Goal: Find specific page/section: Find specific page/section

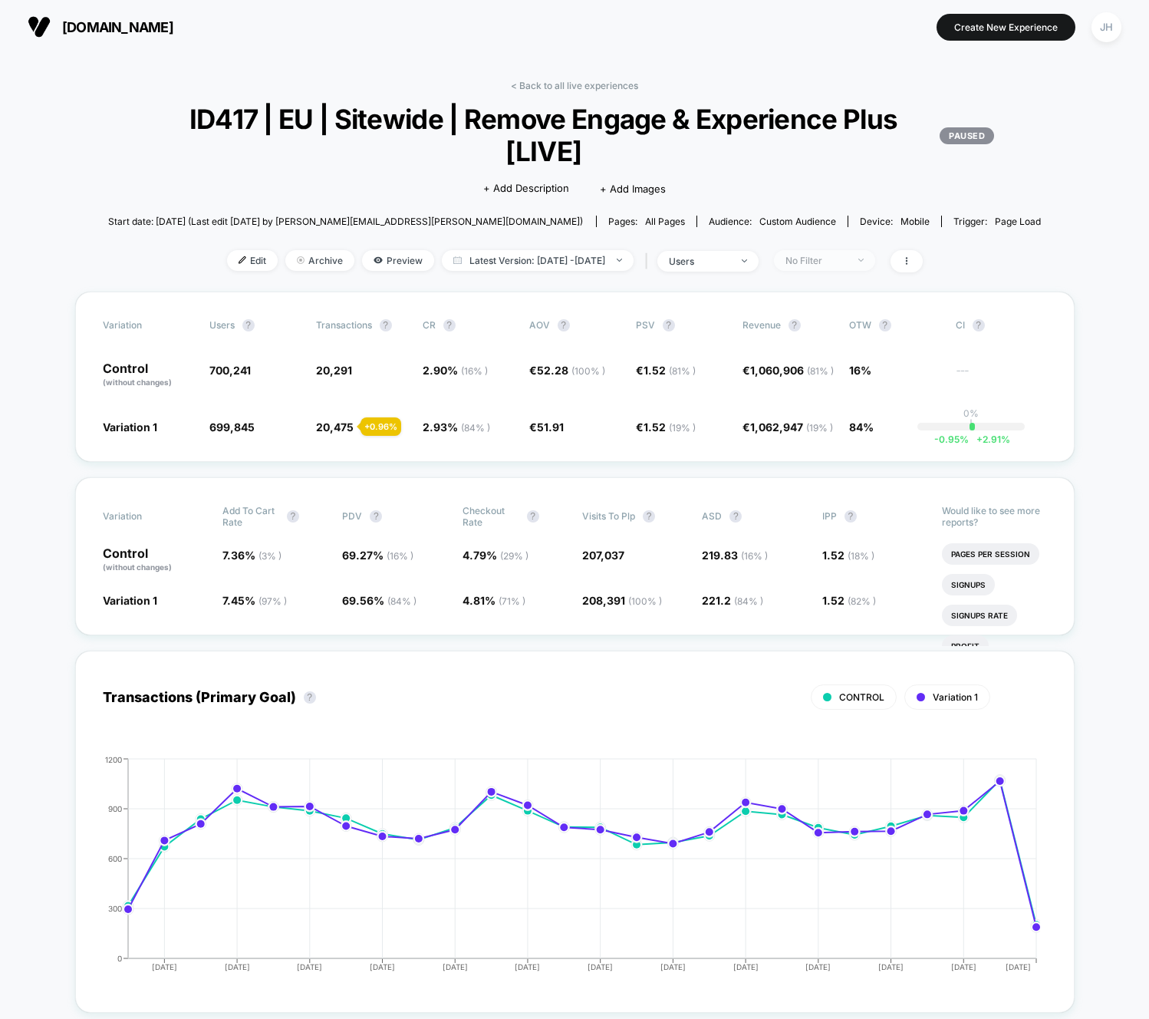
click at [847, 263] on div "No Filter" at bounding box center [815, 261] width 61 height 12
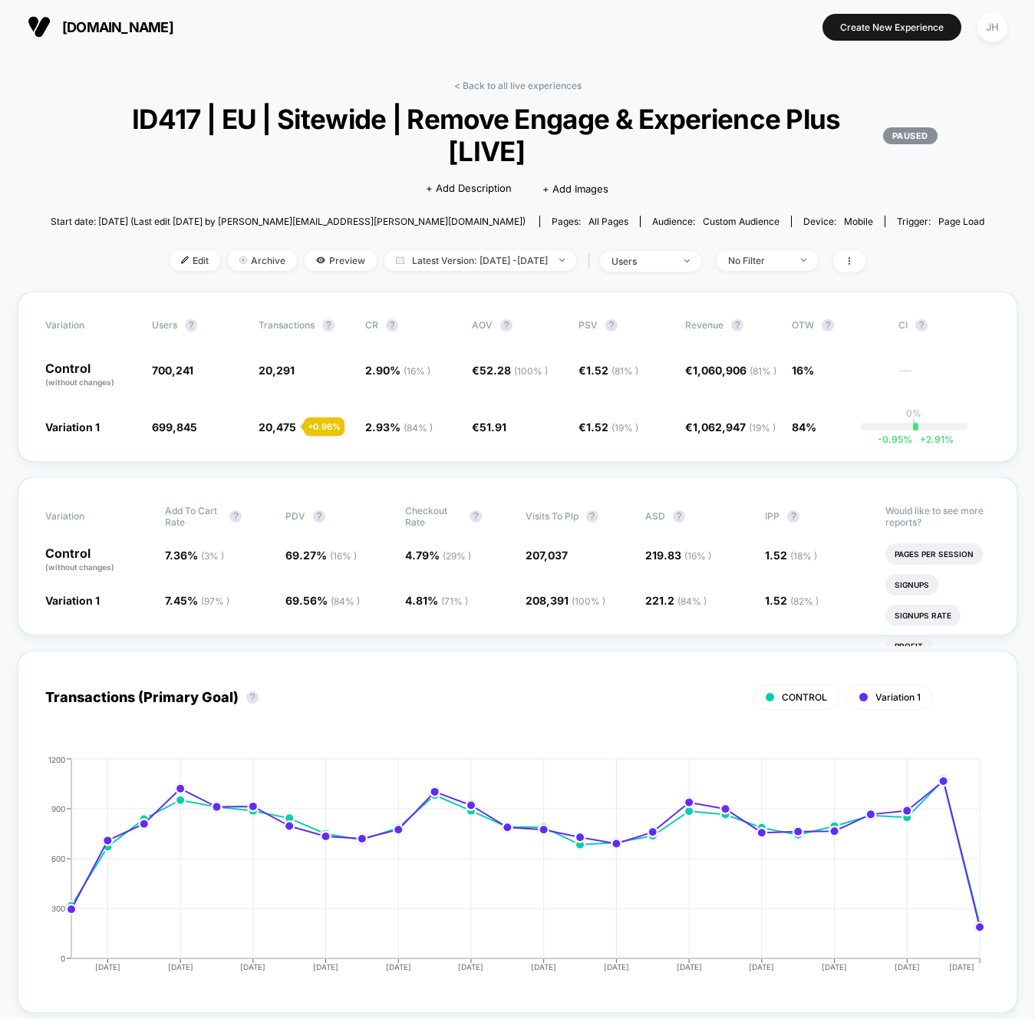
click at [568, 122] on span "ID417 | EU | Sitewide | Remove Engage & Experience Plus [LIVE] PAUSED" at bounding box center [517, 135] width 840 height 64
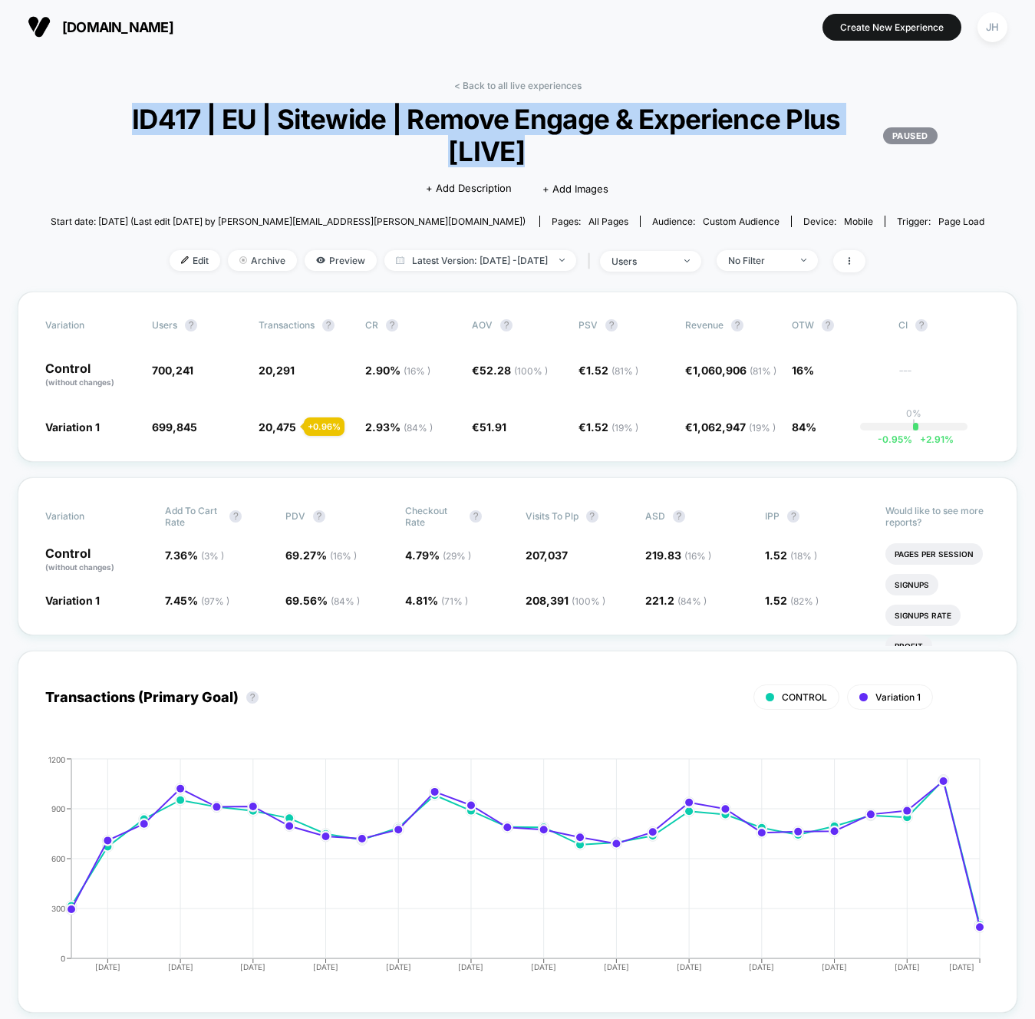
click at [642, 150] on span "ID417 | EU | Sitewide | Remove Engage & Experience Plus [LIVE] PAUSED" at bounding box center [517, 135] width 840 height 64
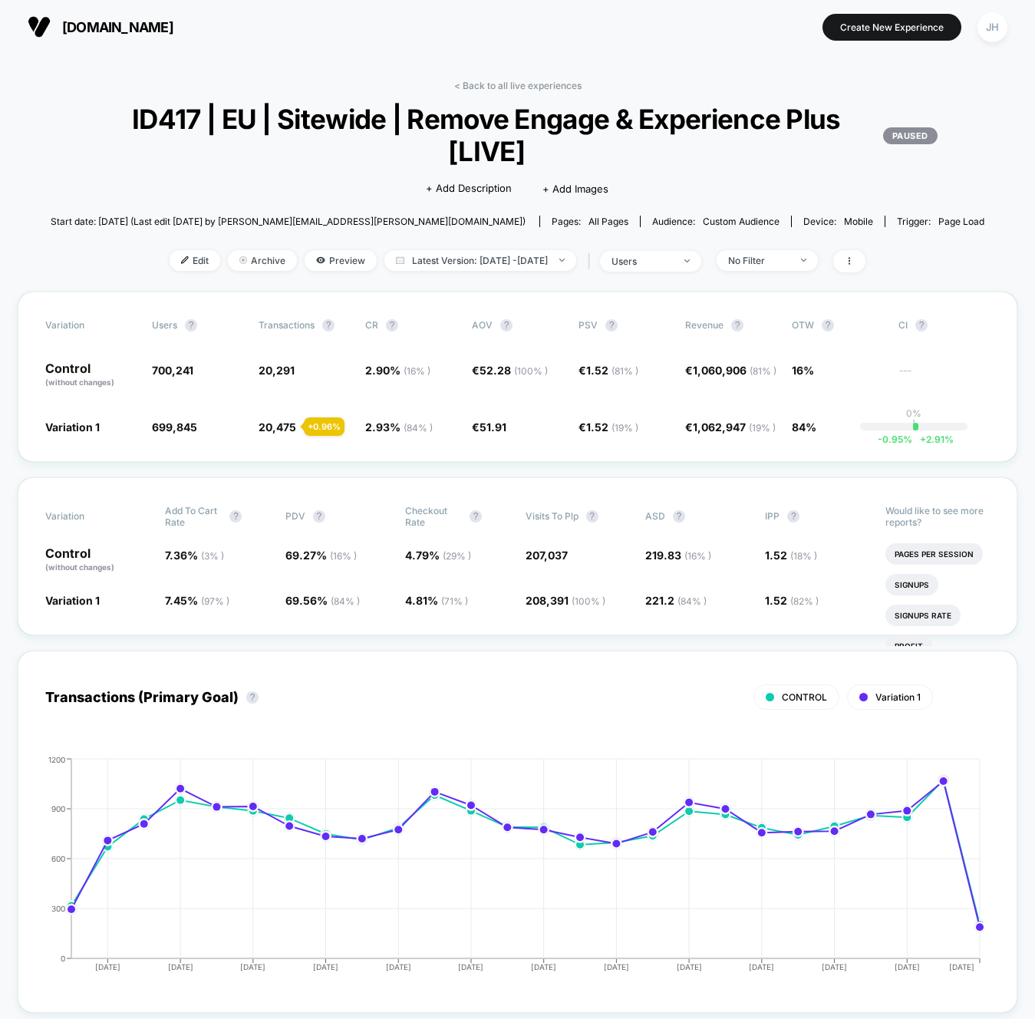
click at [642, 150] on span "ID417 | EU | Sitewide | Remove Engage & Experience Plus [LIVE] PAUSED" at bounding box center [517, 135] width 840 height 64
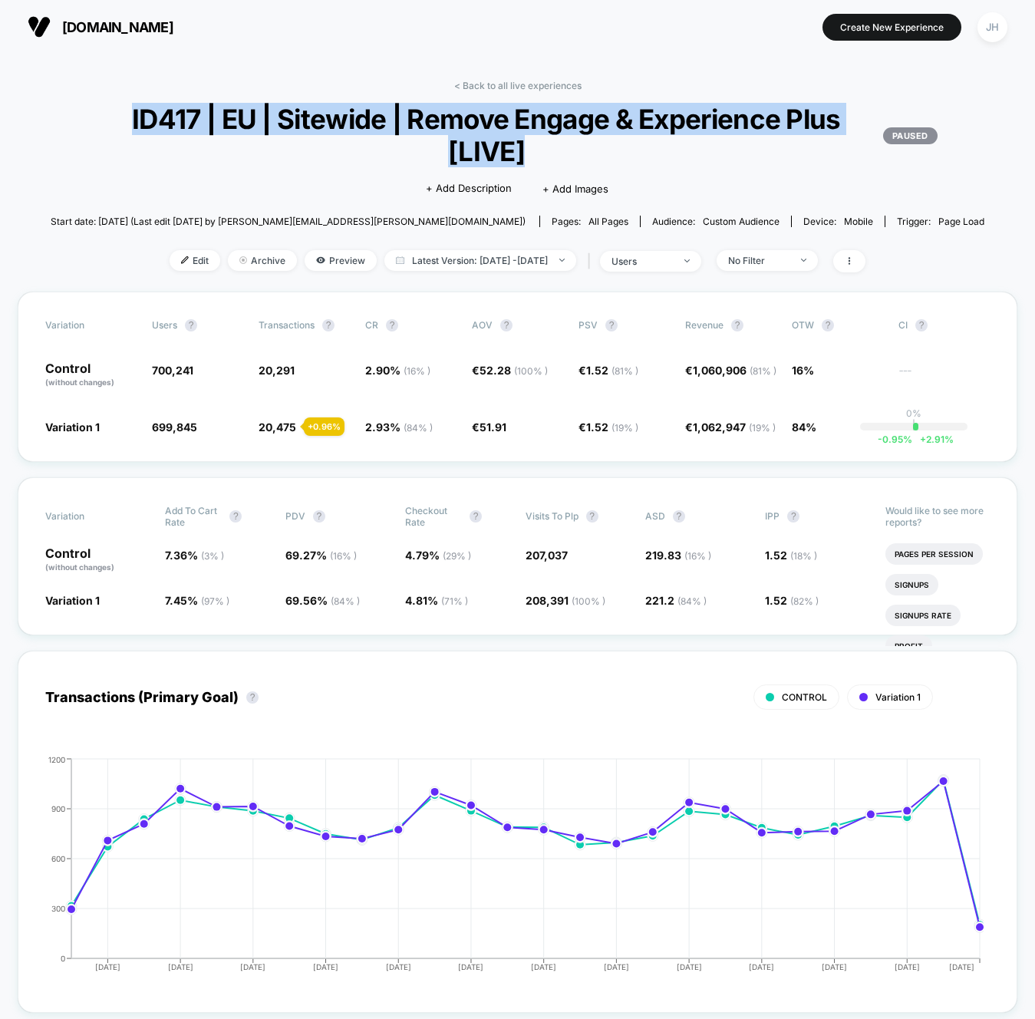
click at [642, 150] on span "ID417 | EU | Sitewide | Remove Engage & Experience Plus [LIVE] PAUSED" at bounding box center [517, 135] width 840 height 64
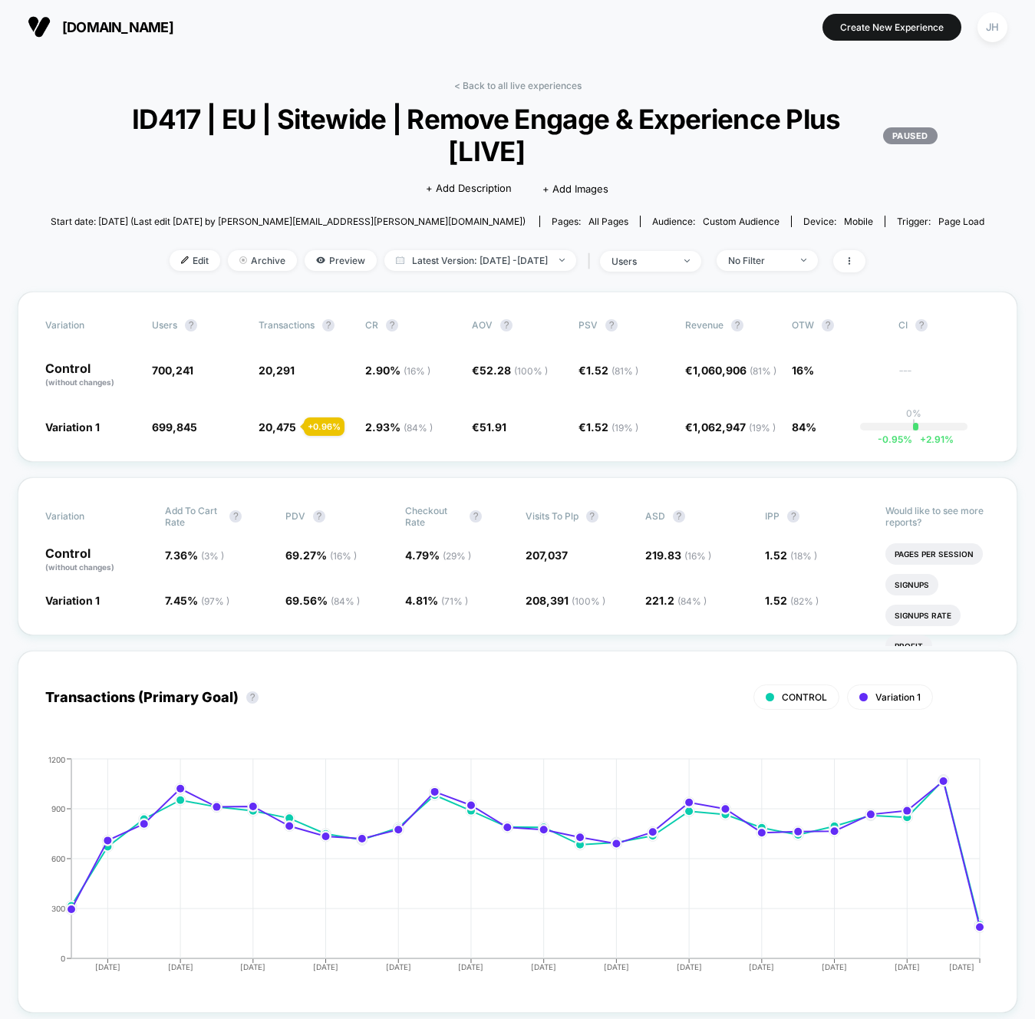
click at [642, 150] on span "ID417 | EU | Sitewide | Remove Engage & Experience Plus [LIVE] PAUSED" at bounding box center [517, 135] width 840 height 64
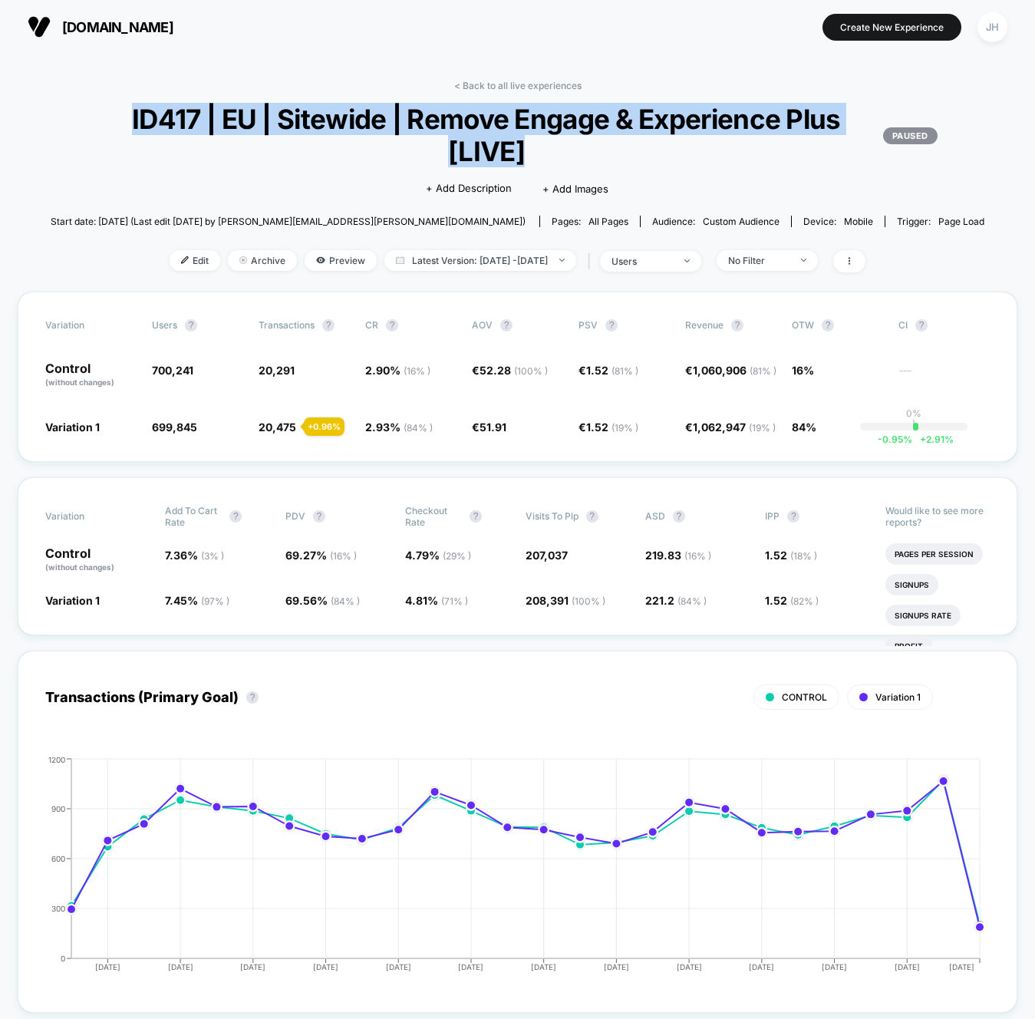
click at [642, 150] on span "ID417 | EU | Sitewide | Remove Engage & Experience Plus [LIVE] PAUSED" at bounding box center [517, 135] width 840 height 64
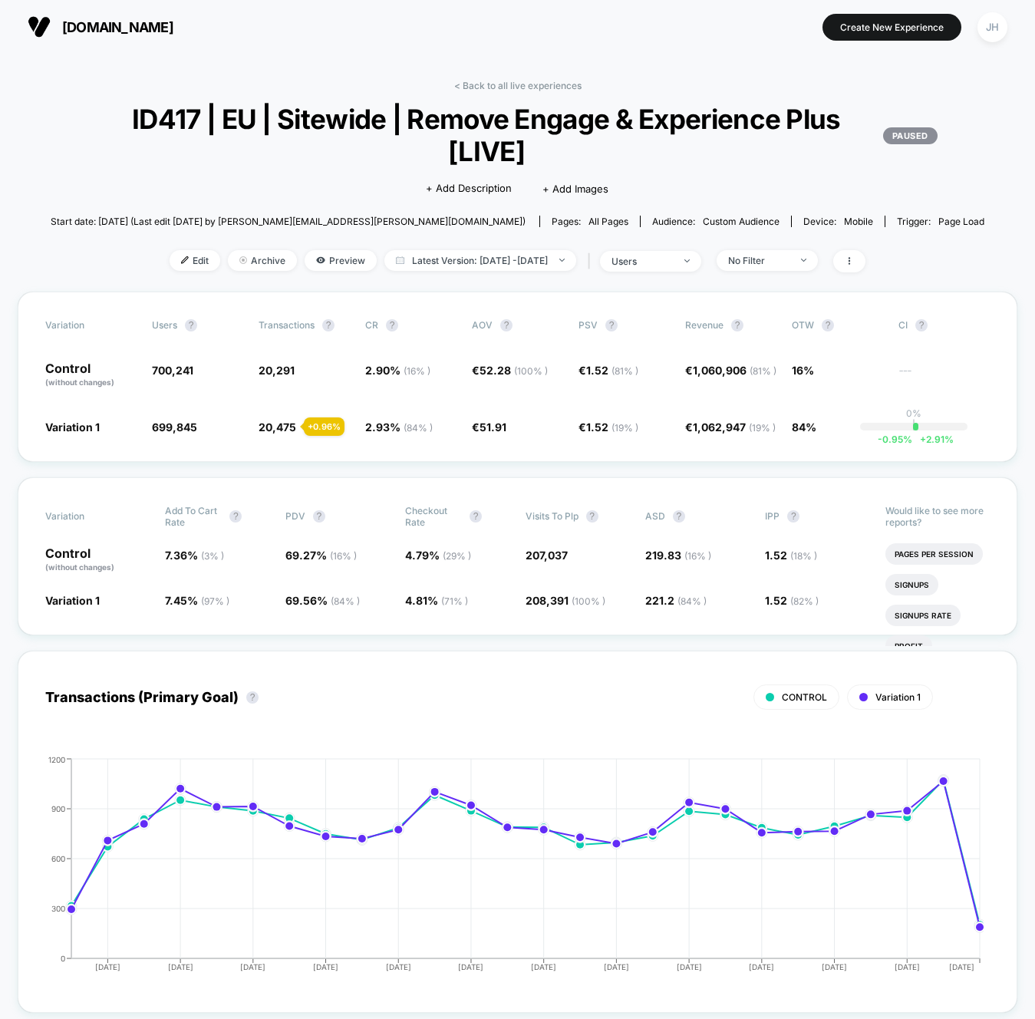
click at [642, 150] on span "ID417 | EU | Sitewide | Remove Engage & Experience Plus [LIVE] PAUSED" at bounding box center [517, 135] width 840 height 64
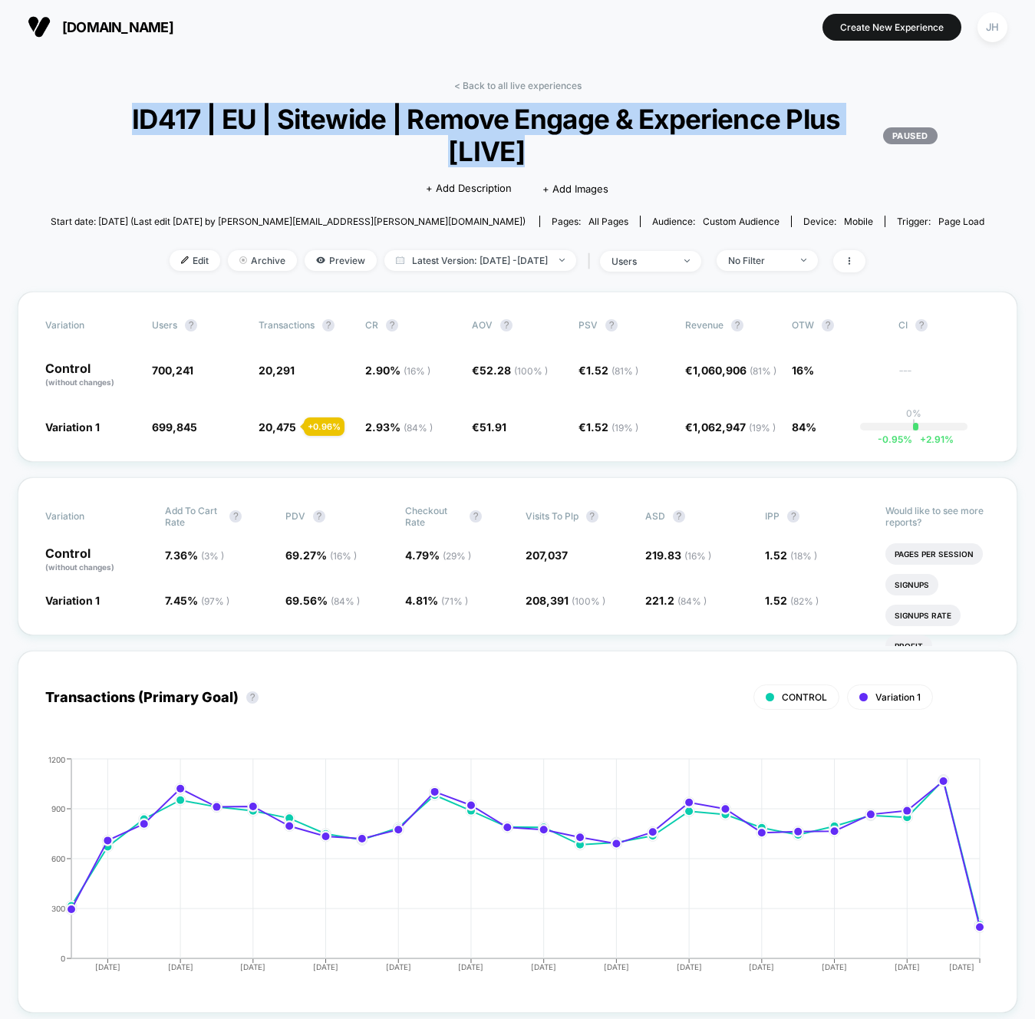
click at [642, 150] on span "ID417 | EU | Sitewide | Remove Engage & Experience Plus [LIVE] PAUSED" at bounding box center [517, 135] width 840 height 64
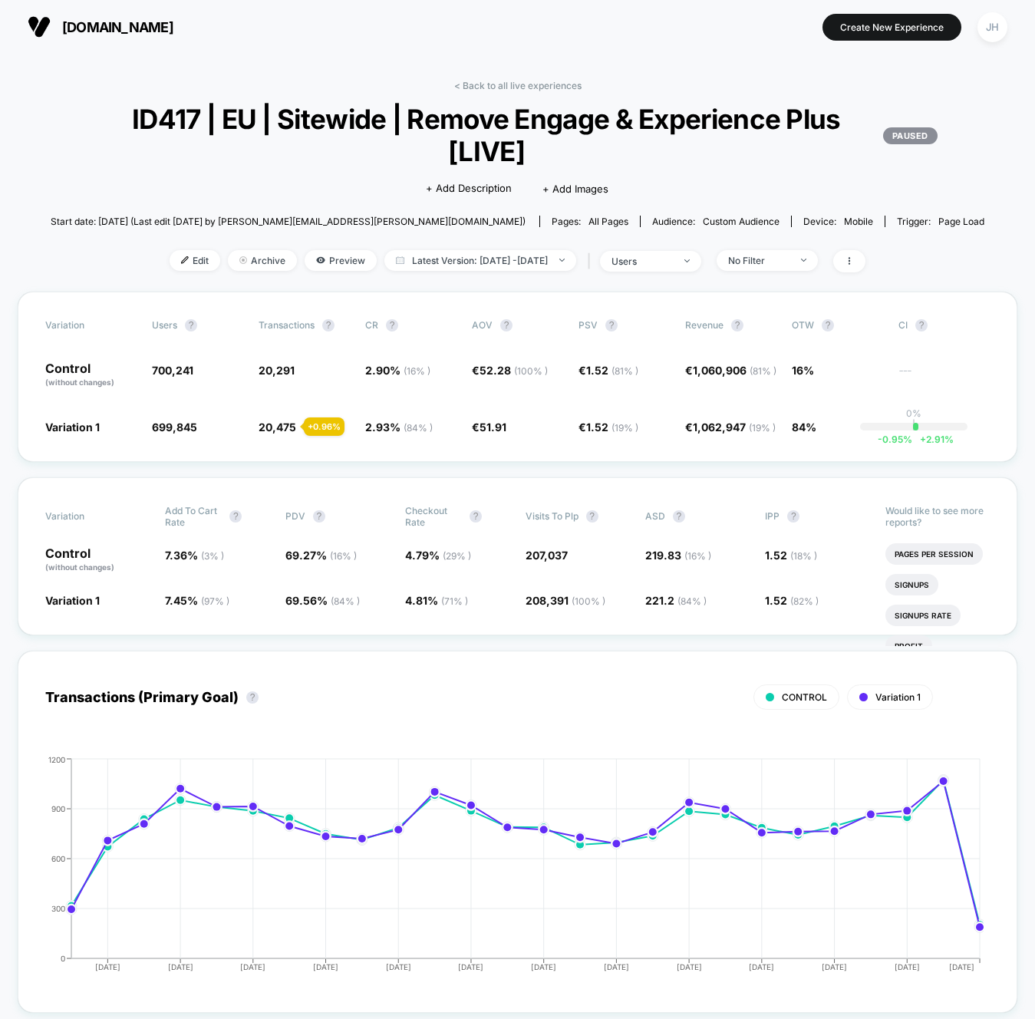
click at [642, 150] on span "ID417 | EU | Sitewide | Remove Engage & Experience Plus [LIVE] PAUSED" at bounding box center [517, 135] width 840 height 64
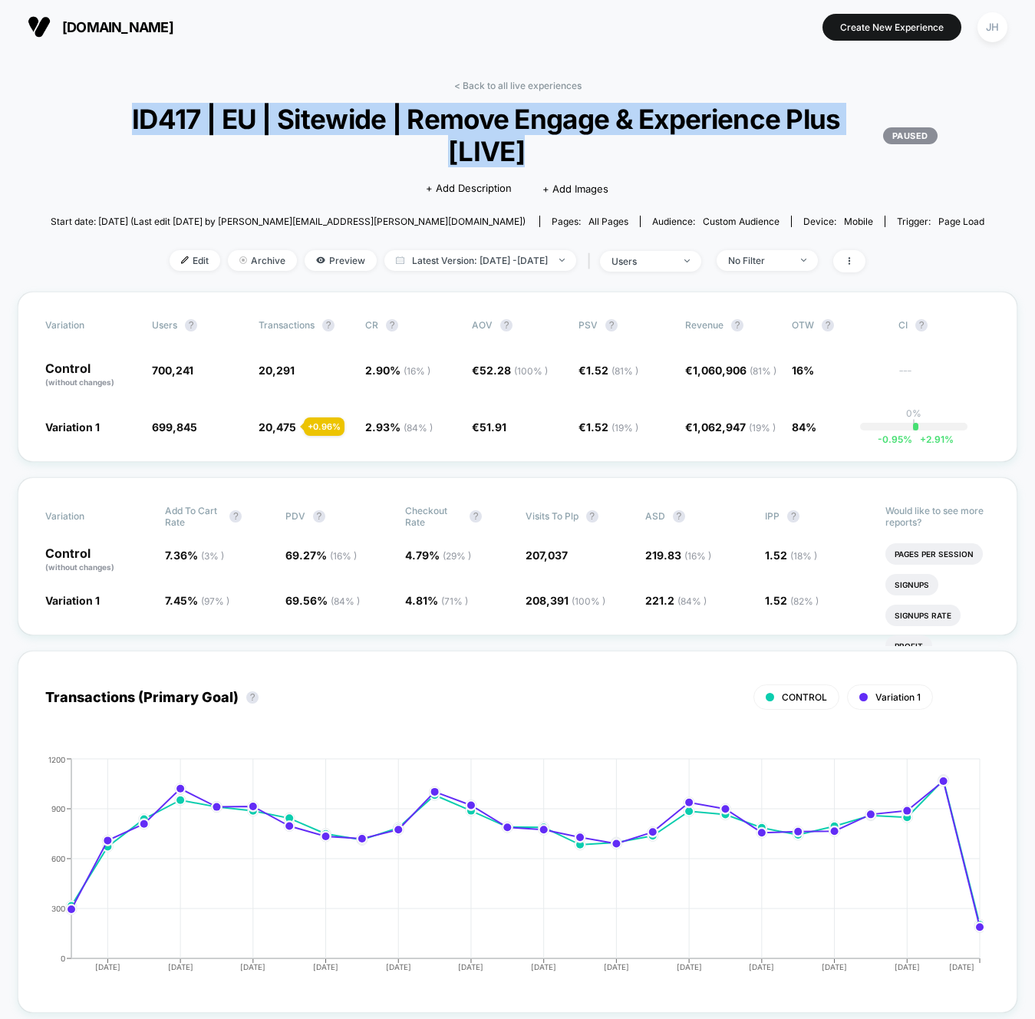
click at [642, 150] on span "ID417 | EU | Sitewide | Remove Engage & Experience Plus [LIVE] PAUSED" at bounding box center [517, 135] width 840 height 64
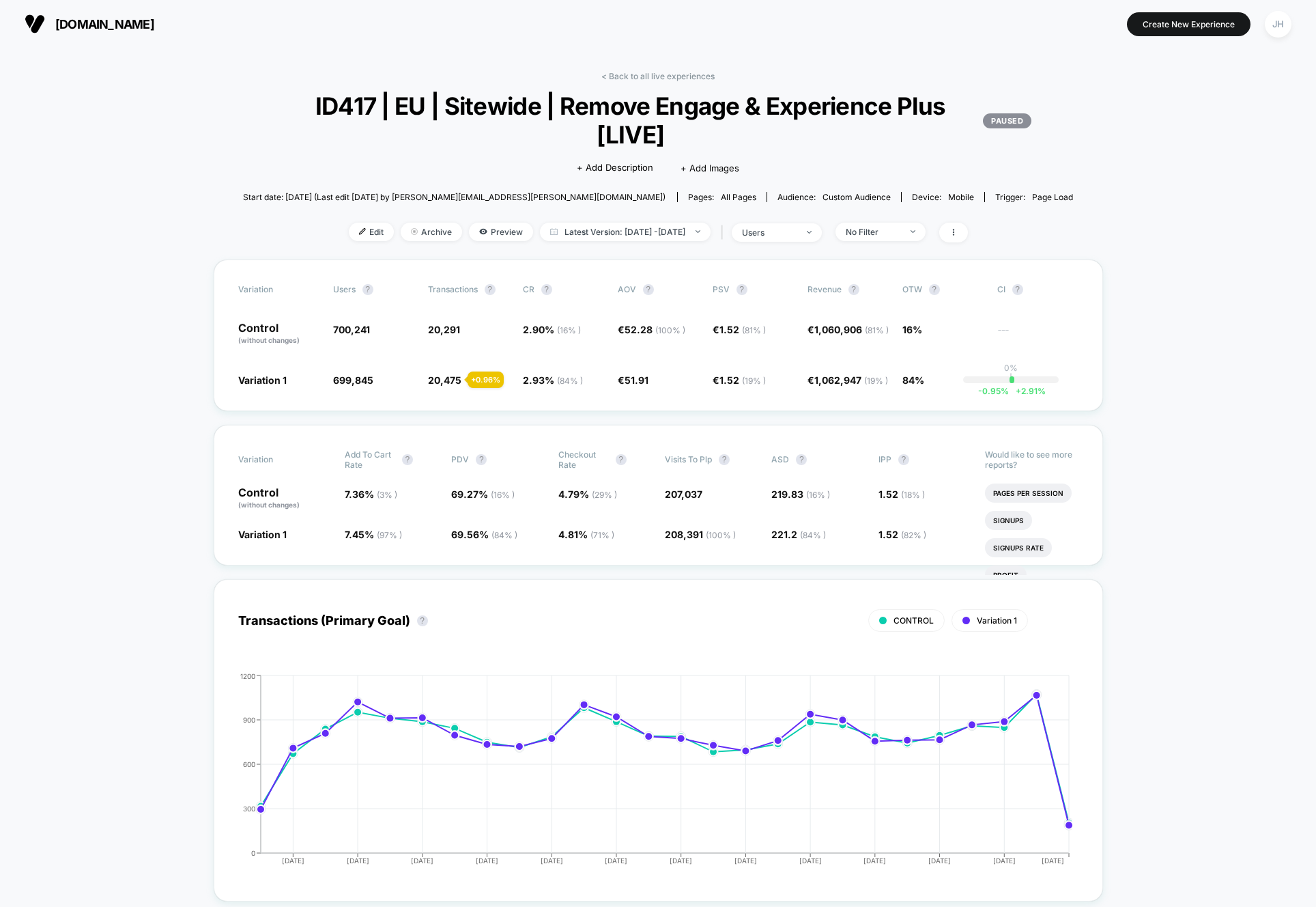
click at [654, 87] on div "< Back to all live experiences ID417 | EU | Sitewide | Remove Engage & Experien…" at bounding box center [658, 166] width 831 height 189
click at [655, 78] on link "< Back to all live experiences" at bounding box center [658, 77] width 113 height 11
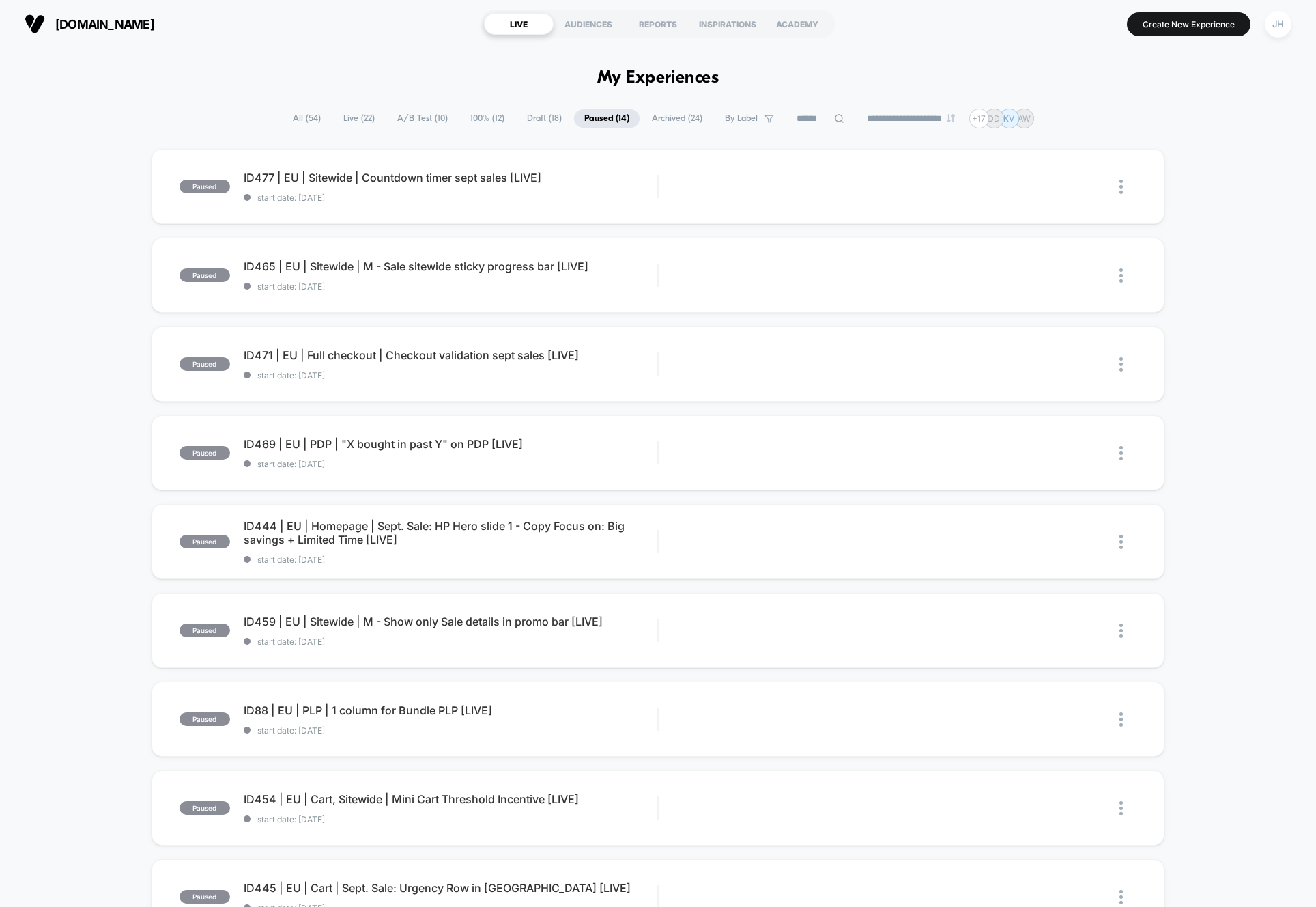
click at [312, 116] on span "All ( 54 )" at bounding box center [307, 118] width 48 height 19
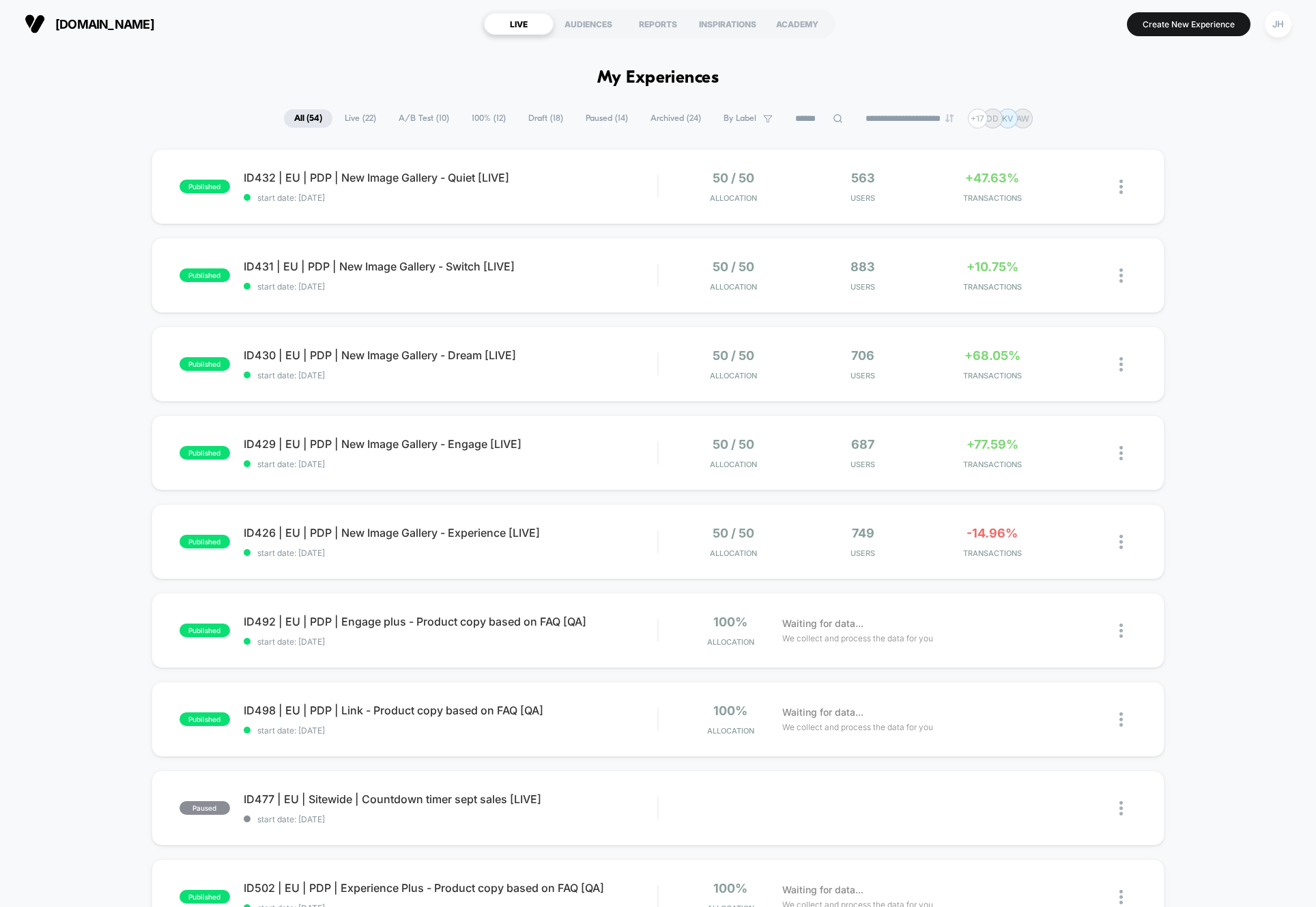
click at [105, 360] on div "published ID432 | EU | PDP | New Image Gallery - Quiet [LIVE] start date: 11/09…" at bounding box center [658, 709] width 1316 height 1120
click at [307, 359] on span "ID430 | EU | PDP | New Image Gallery - Dream [LIVE] Click to edit experience de…" at bounding box center [451, 354] width 415 height 13
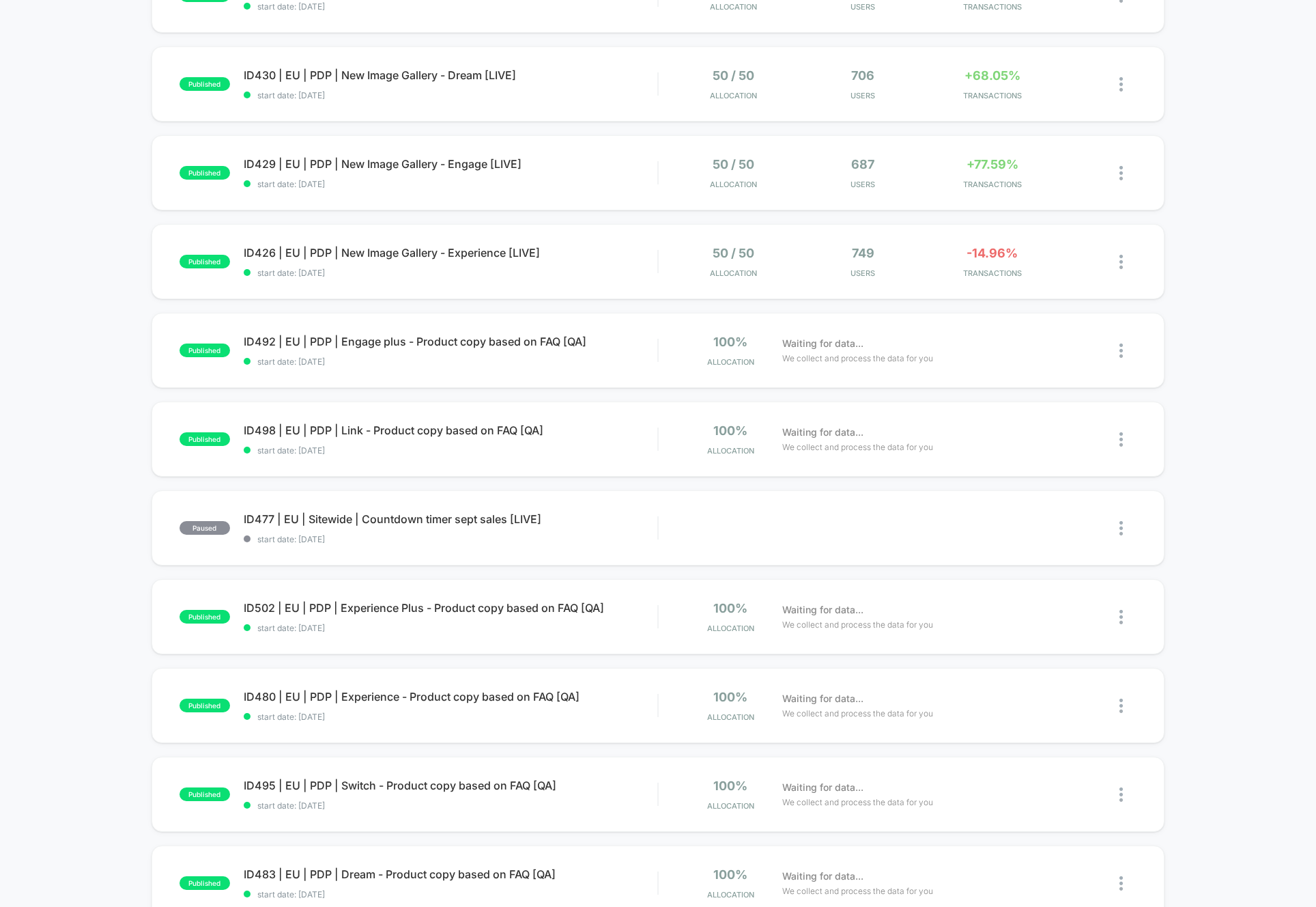
scroll to position [433, 0]
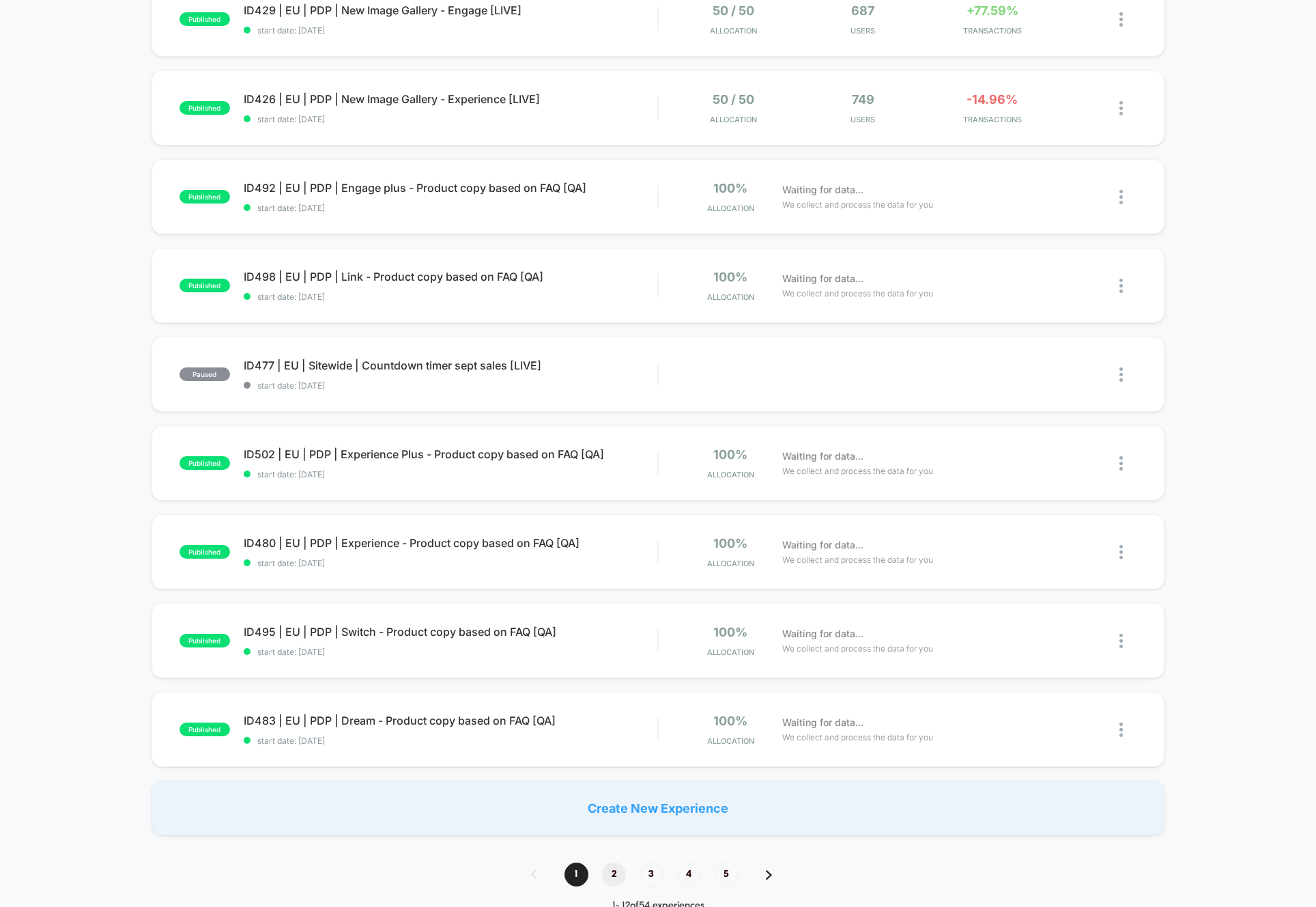
click at [616, 881] on span "2" at bounding box center [614, 874] width 24 height 24
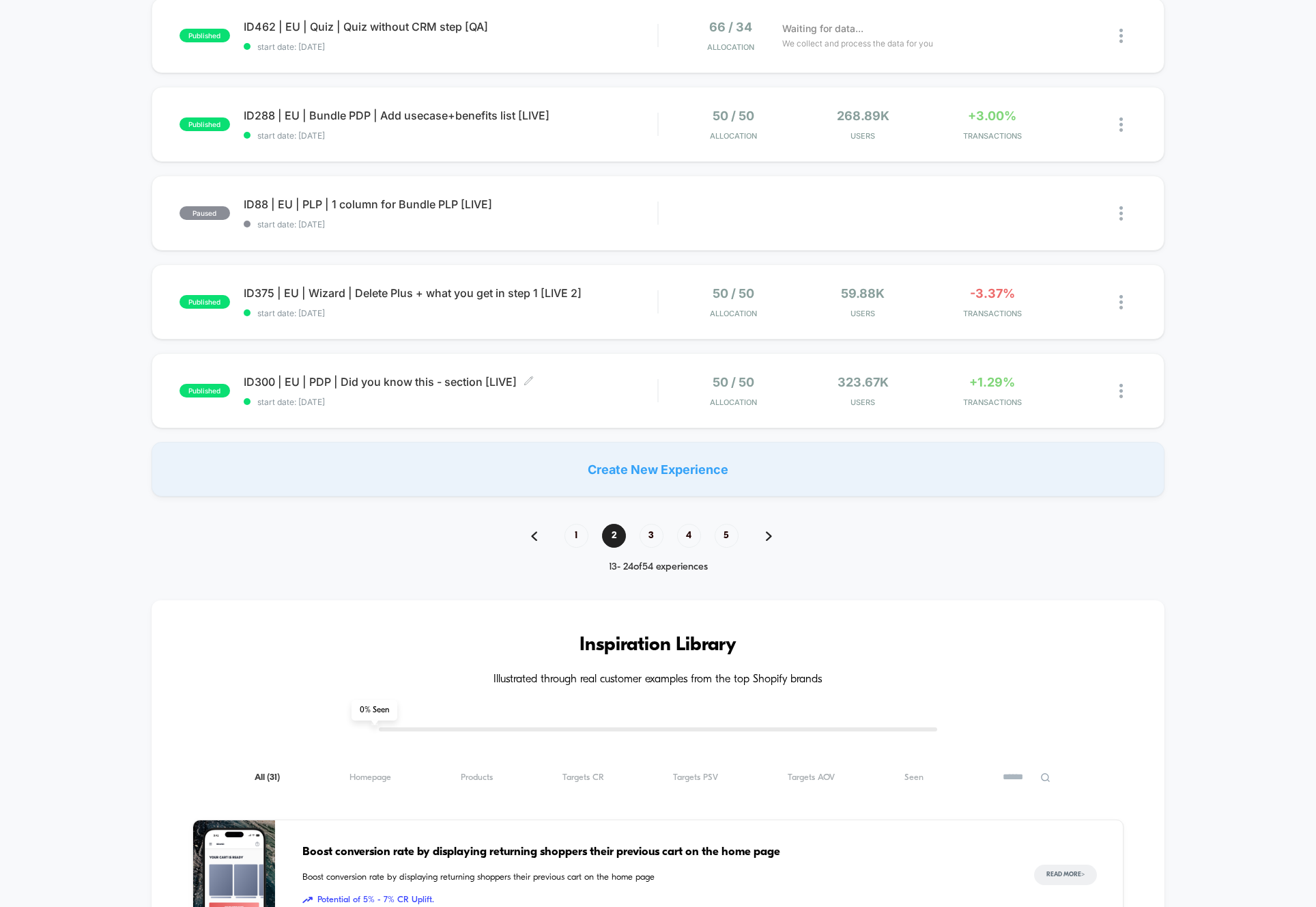
scroll to position [921, 0]
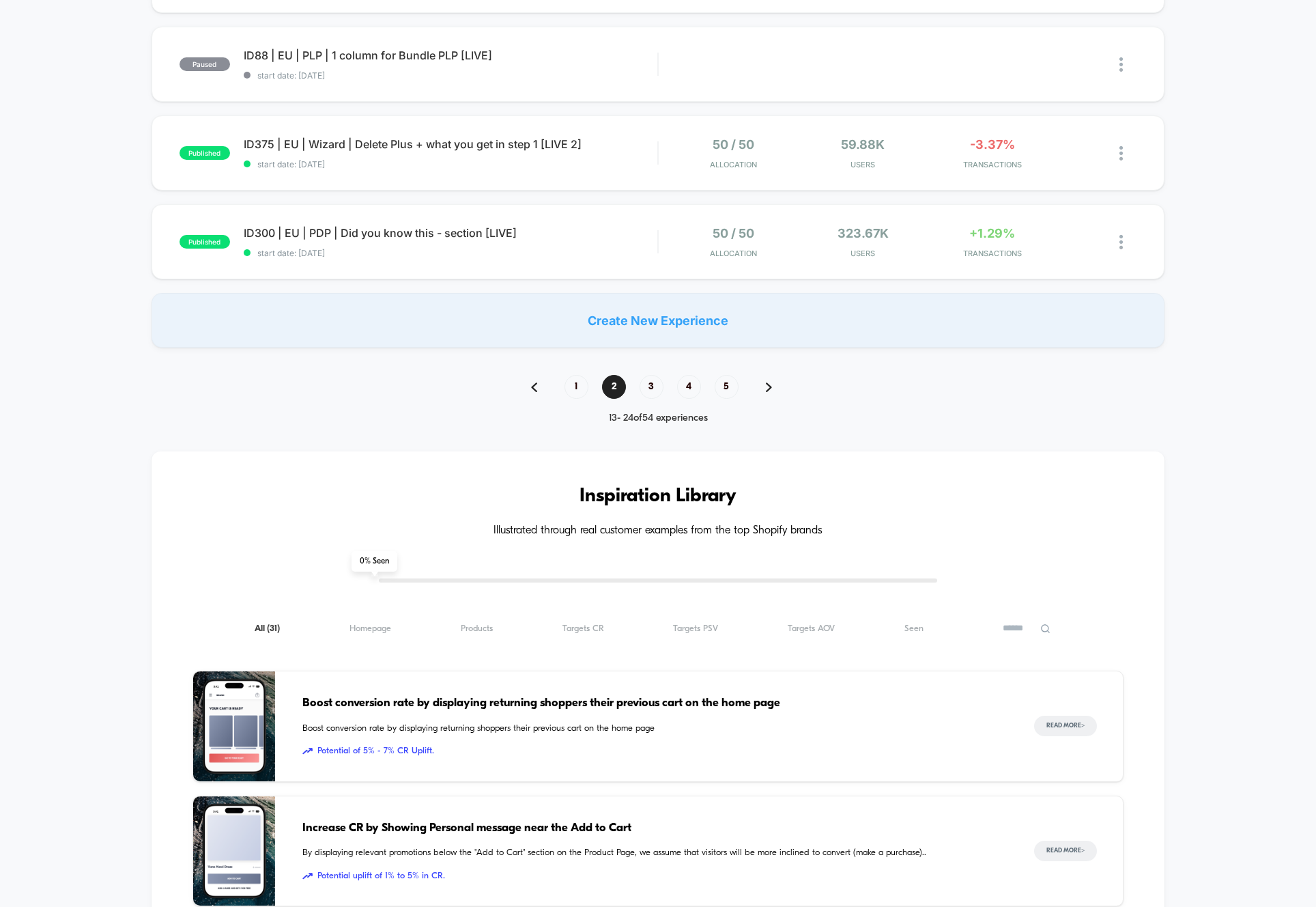
click at [585, 377] on div "1 2 3 4 5" at bounding box center [658, 386] width 282 height 24
click at [583, 379] on span "1" at bounding box center [576, 386] width 24 height 24
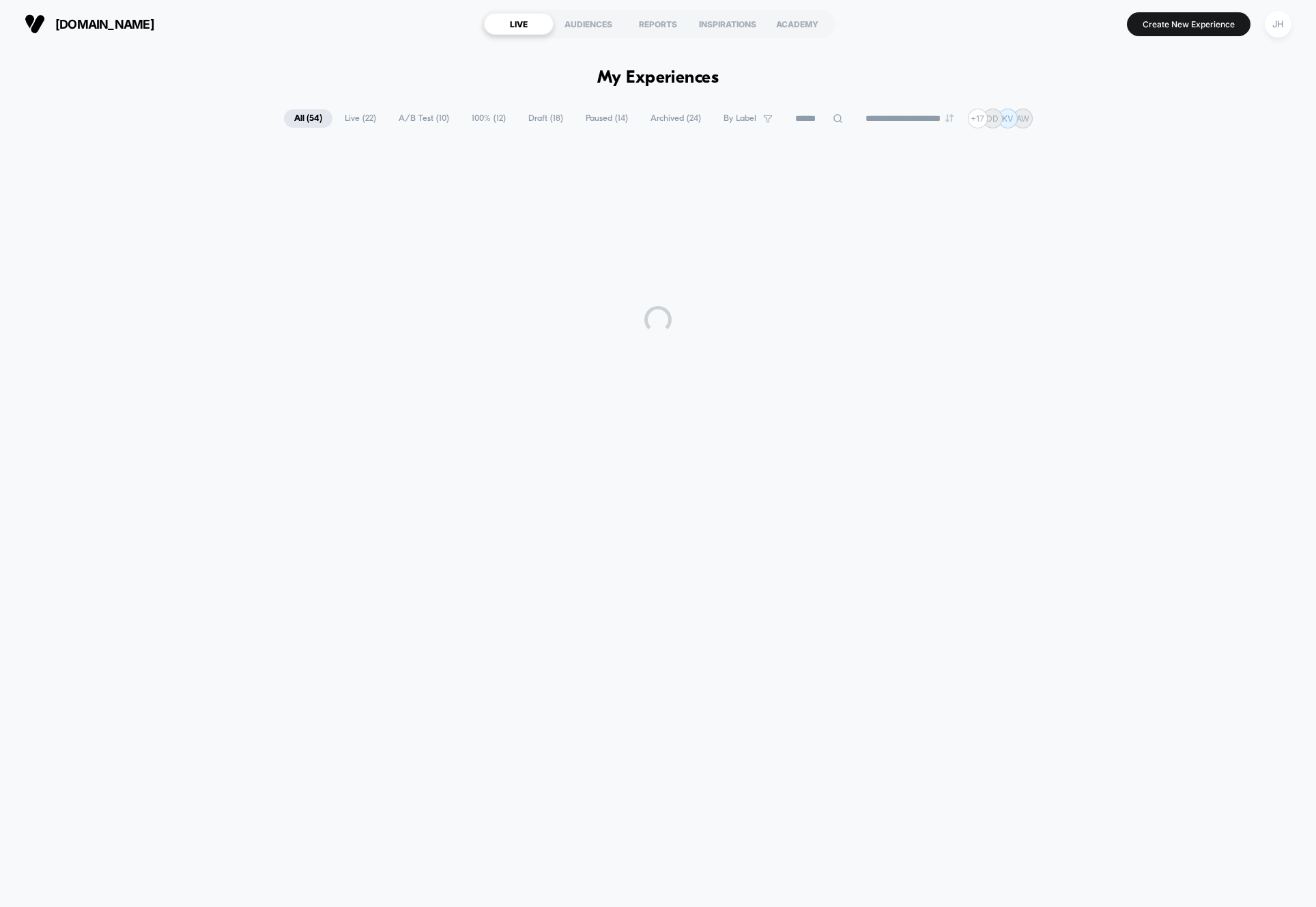
scroll to position [0, 0]
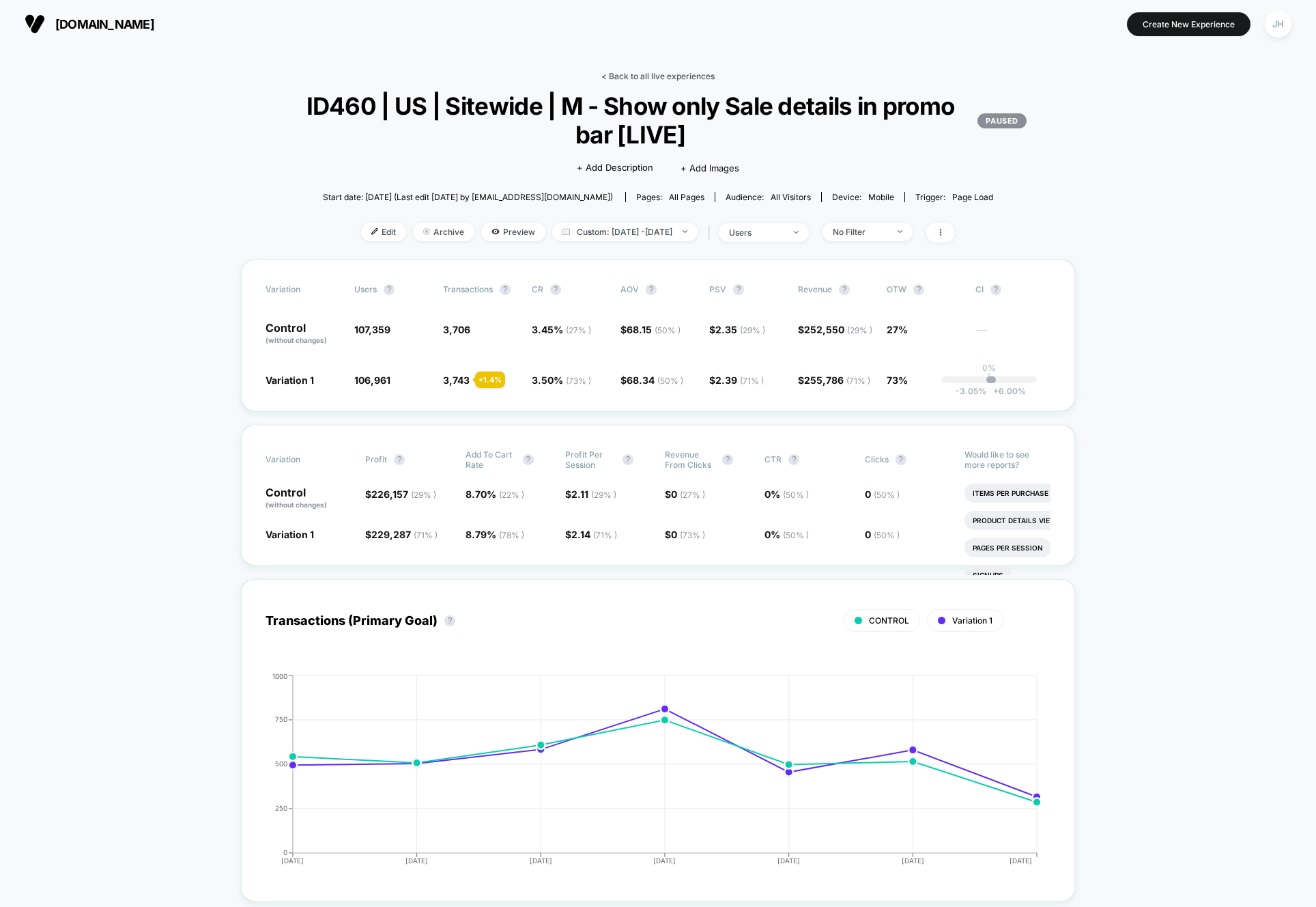
scroll to position [13, 0]
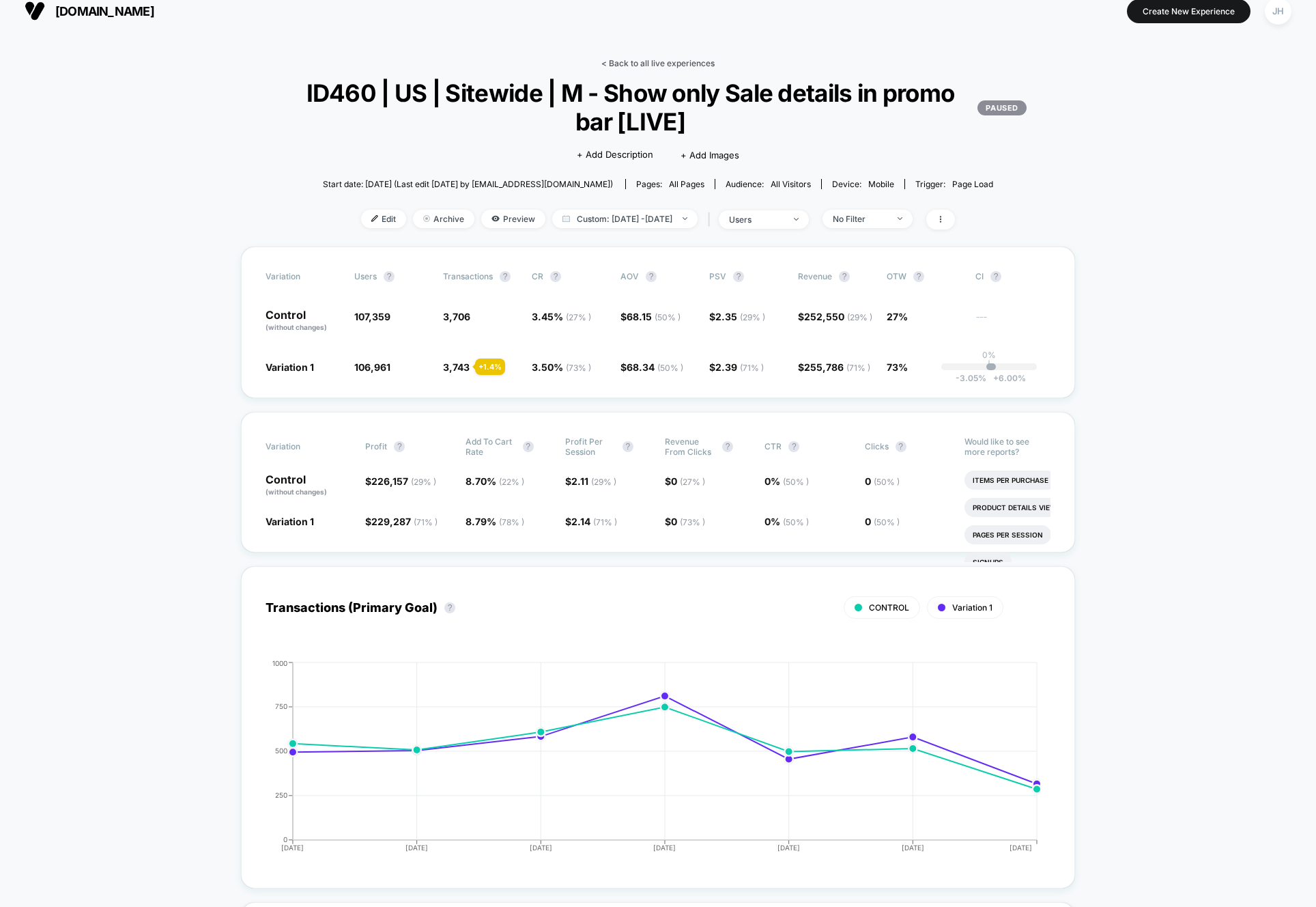
click at [663, 62] on link "< Back to all live experiences" at bounding box center [658, 63] width 113 height 11
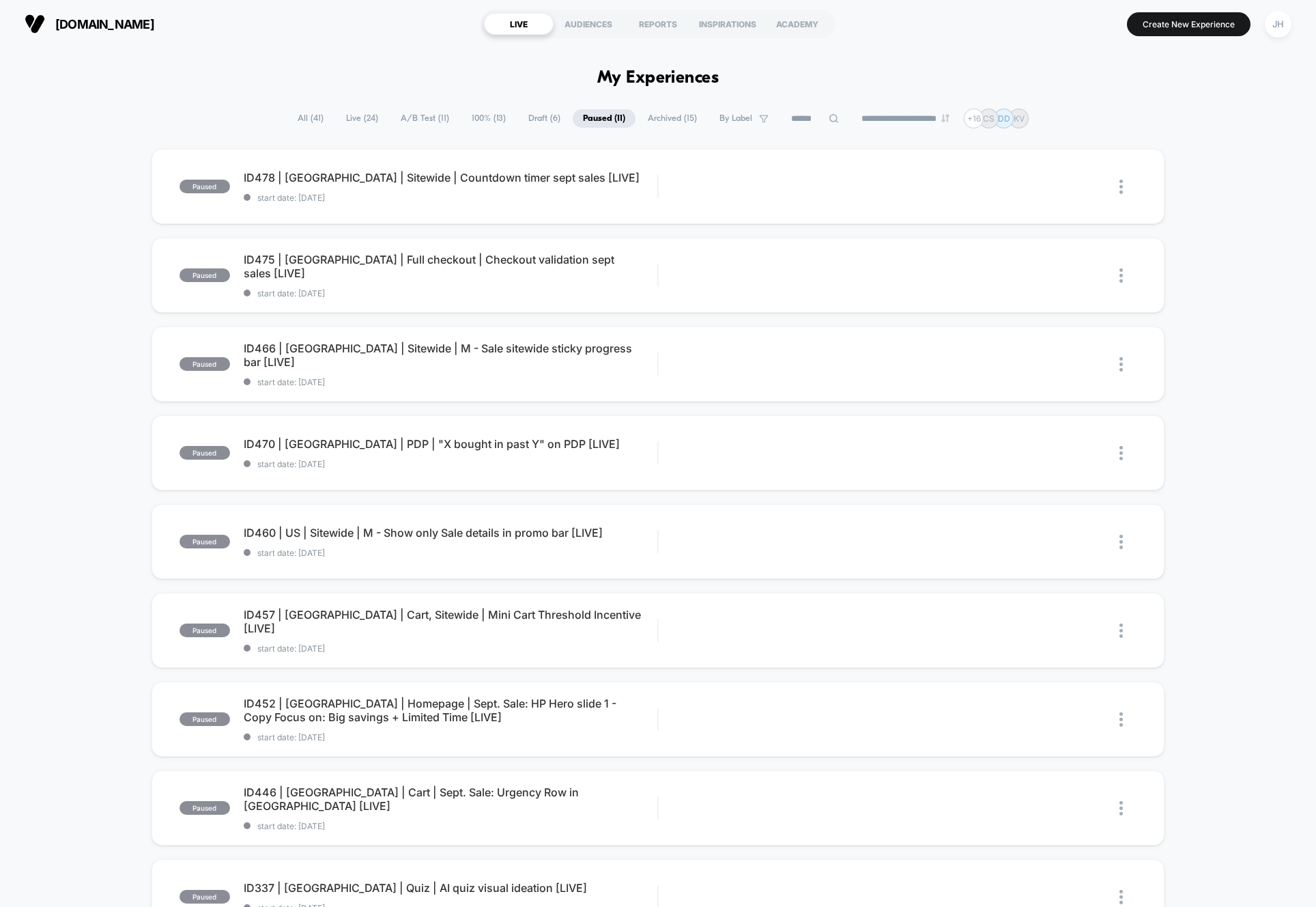
click at [303, 121] on span "All ( 41 )" at bounding box center [311, 118] width 46 height 19
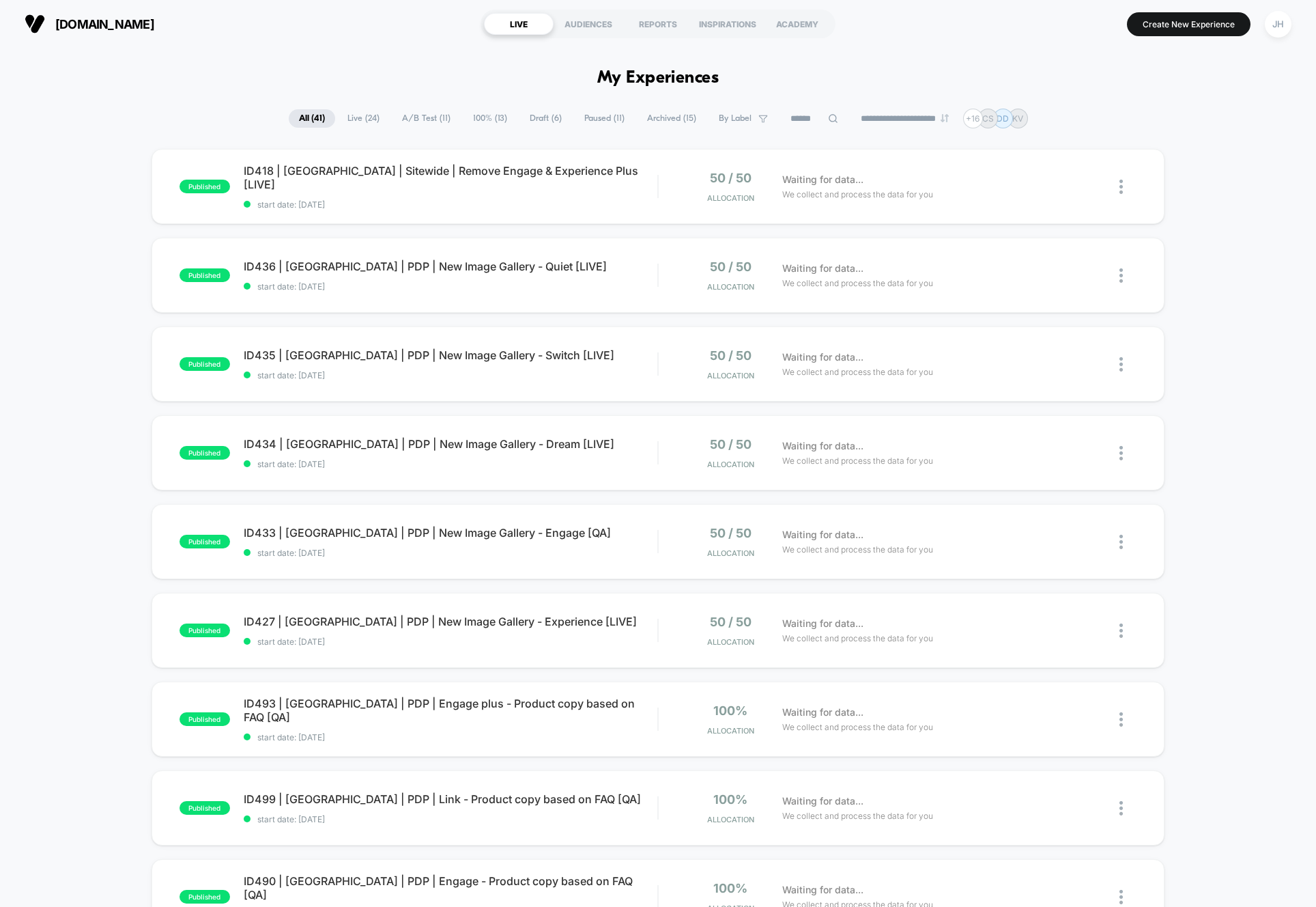
click at [596, 121] on span "Paused ( 11 )" at bounding box center [604, 118] width 61 height 19
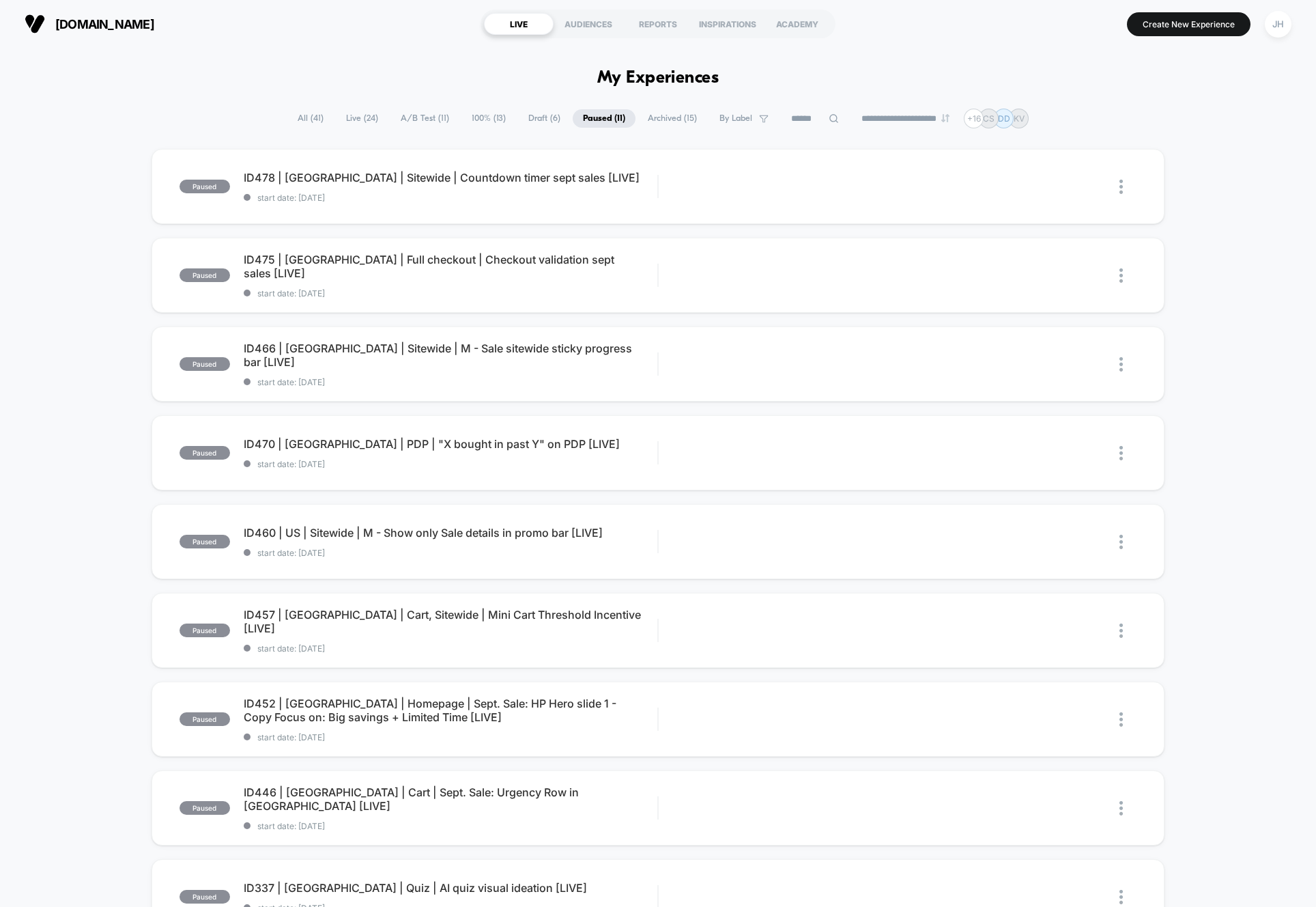
click at [288, 117] on span "All ( 41 )" at bounding box center [311, 118] width 46 height 19
